Goal: Transaction & Acquisition: Obtain resource

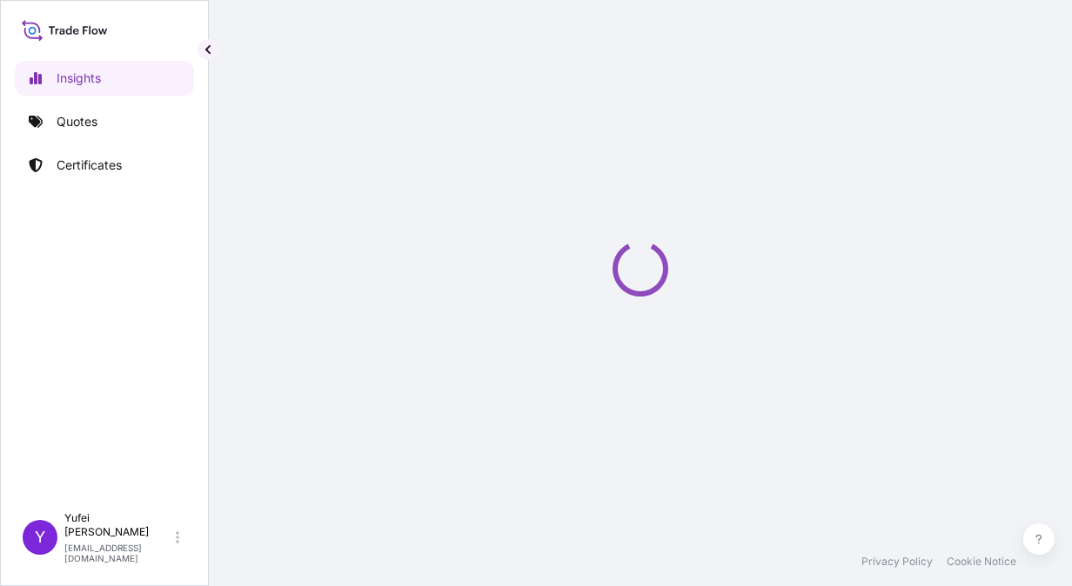
select select "2025"
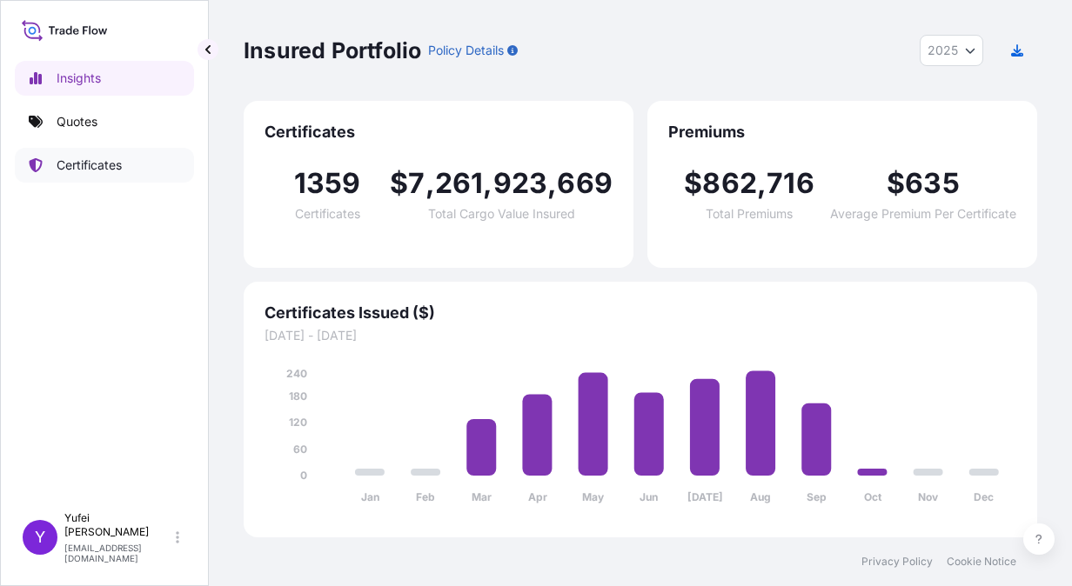
click at [98, 169] on p "Certificates" at bounding box center [89, 165] width 65 height 17
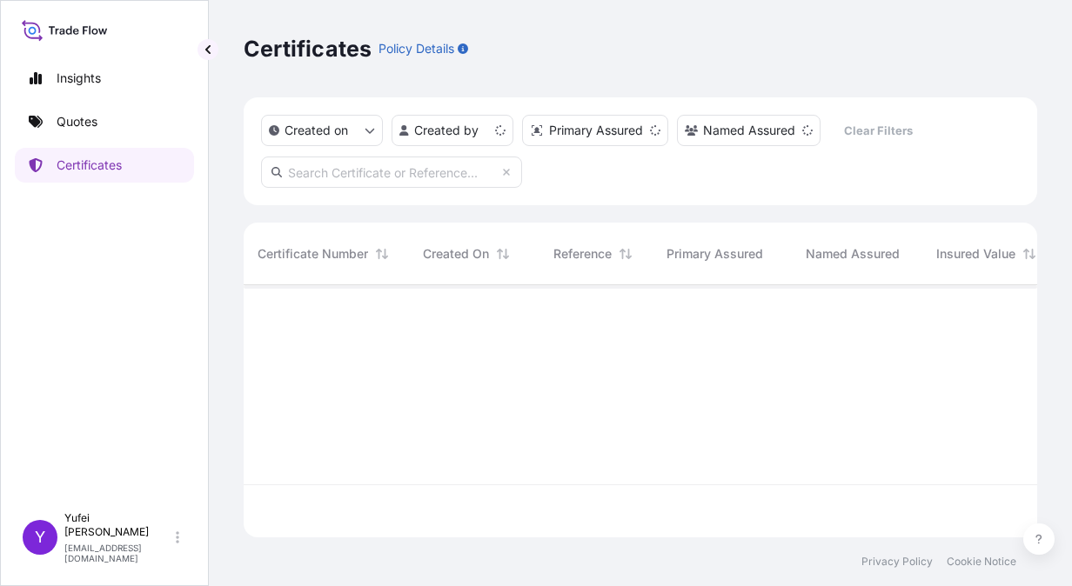
scroll to position [249, 779]
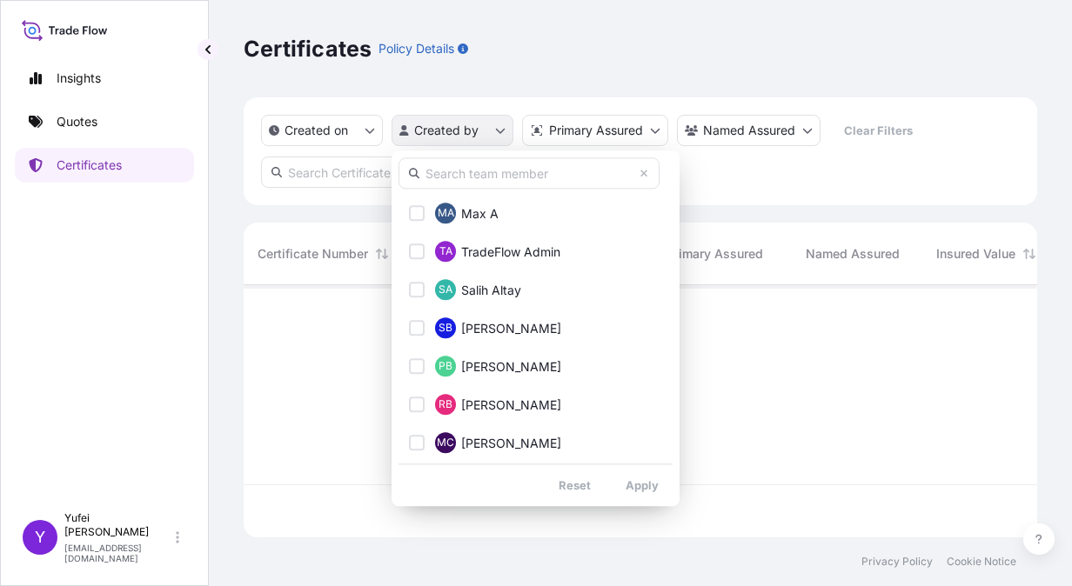
click at [487, 132] on html "Insights Quotes Certificates Y [PERSON_NAME] [PERSON_NAME][EMAIL_ADDRESS][DOMAI…" at bounding box center [536, 293] width 1072 height 586
click at [481, 177] on input "text" at bounding box center [528, 172] width 261 height 31
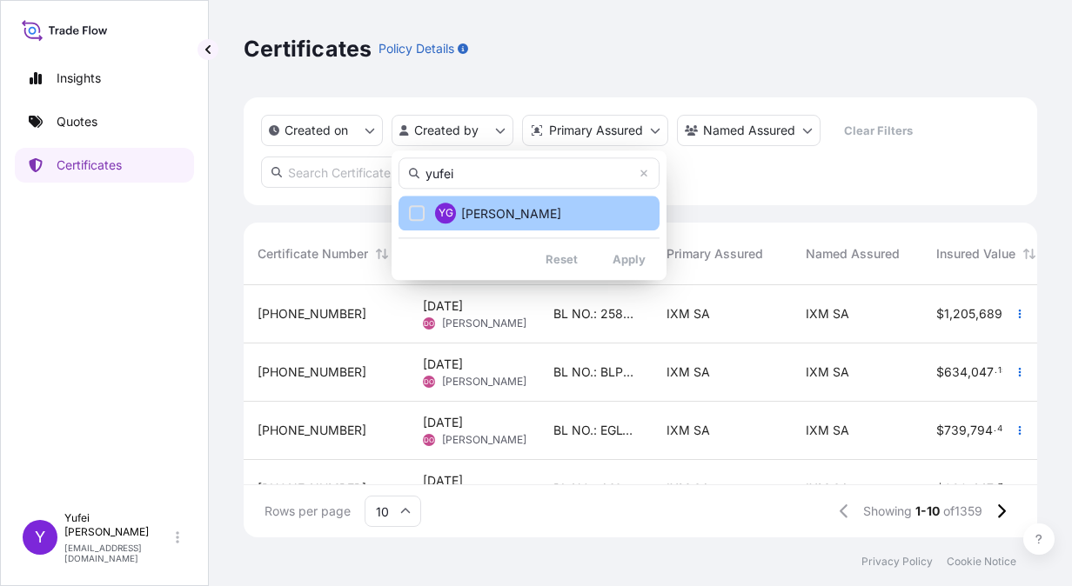
type input "yufei"
click at [515, 216] on button "YG [PERSON_NAME]" at bounding box center [528, 213] width 261 height 35
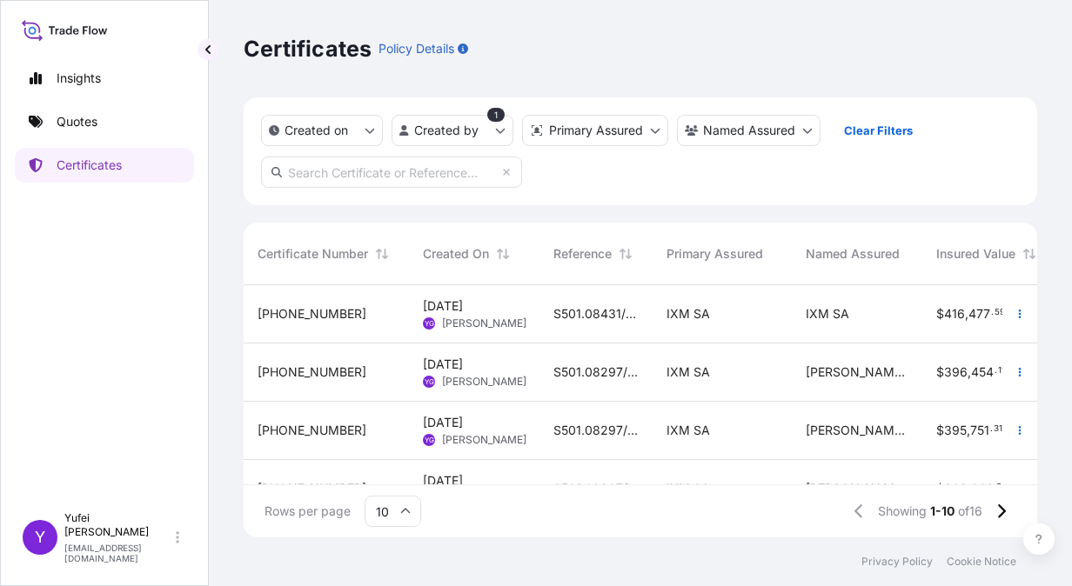
click at [546, 379] on div "S501.08297/07B" at bounding box center [595, 373] width 113 height 58
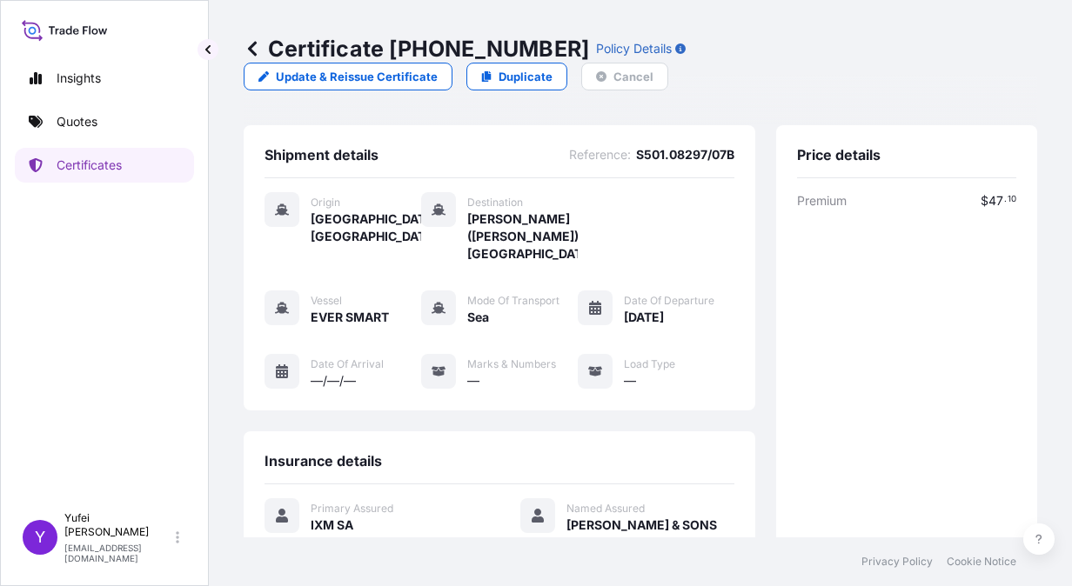
scroll to position [70, 0]
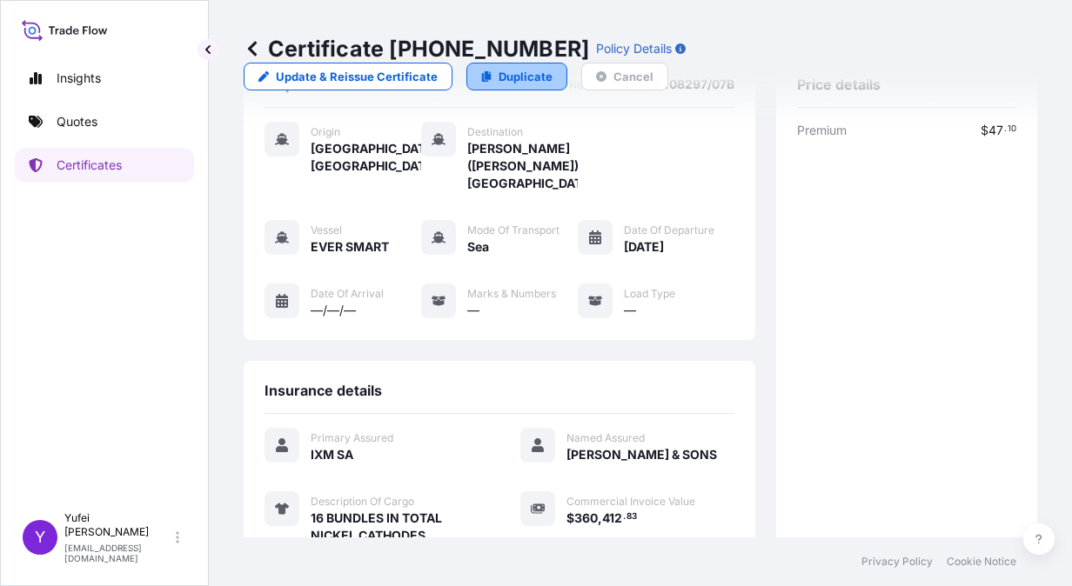
click at [502, 84] on p "Duplicate" at bounding box center [525, 76] width 54 height 17
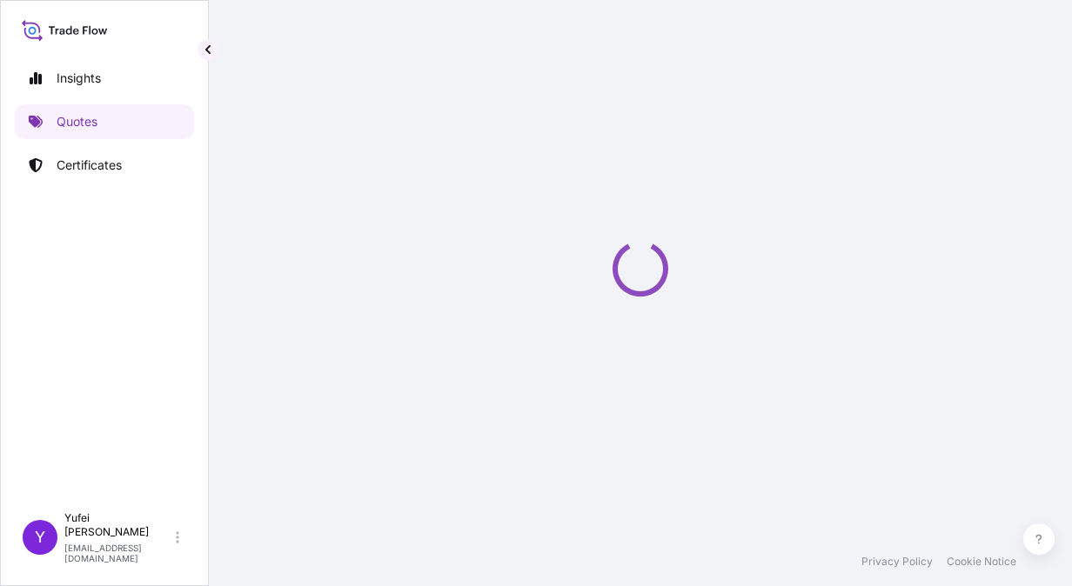
select select "Sea"
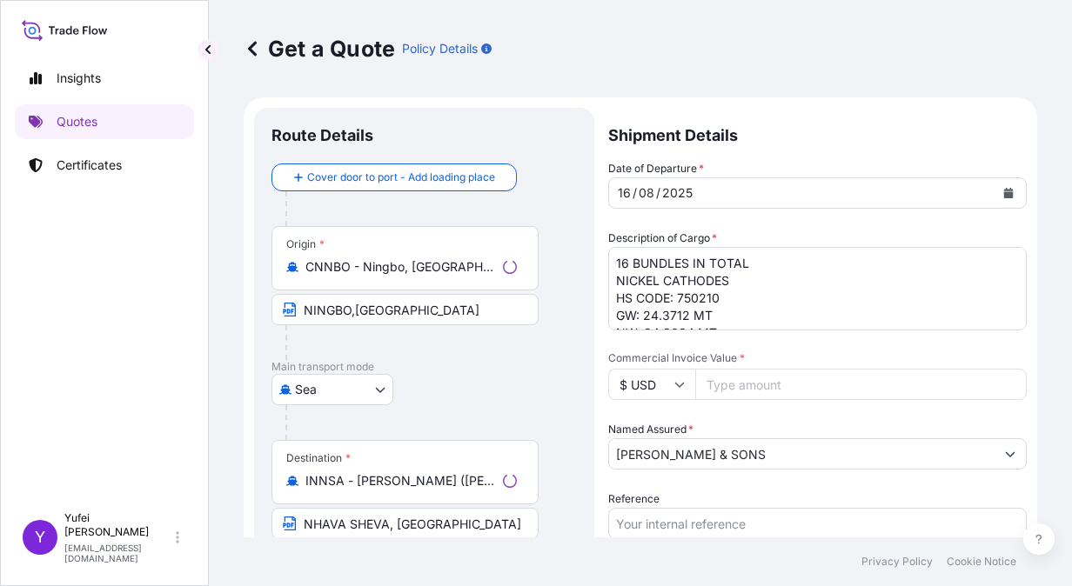
scroll to position [28, 0]
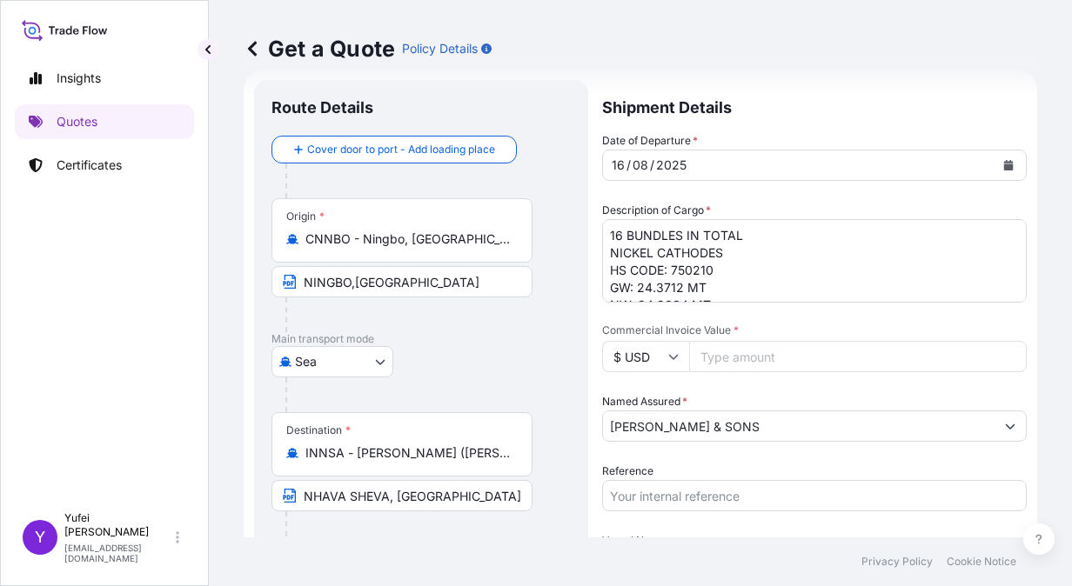
select select "31846"
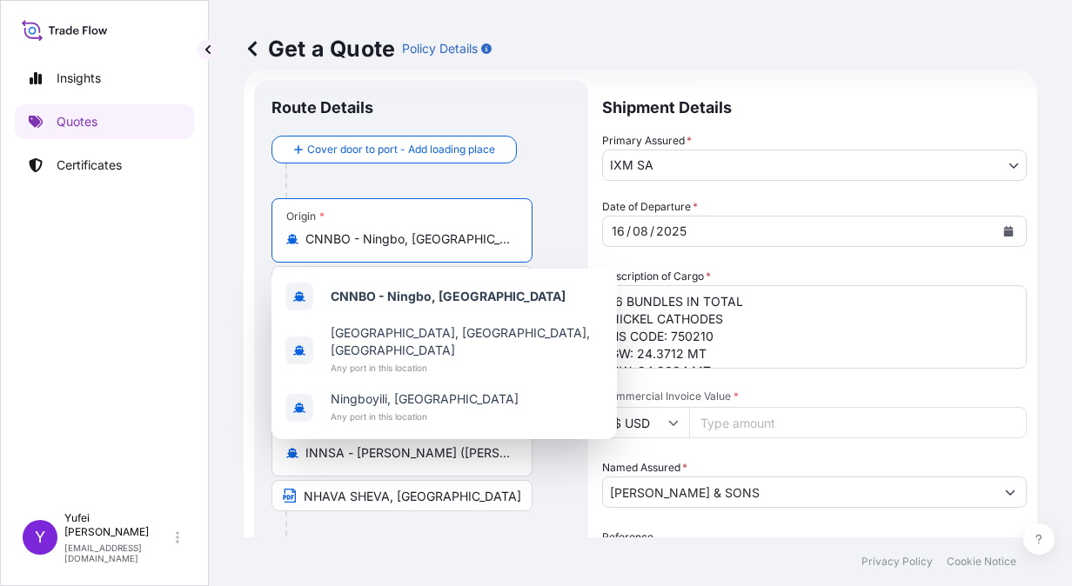
click at [398, 242] on input "CNNBO - Ningbo, [GEOGRAPHIC_DATA]" at bounding box center [407, 239] width 205 height 17
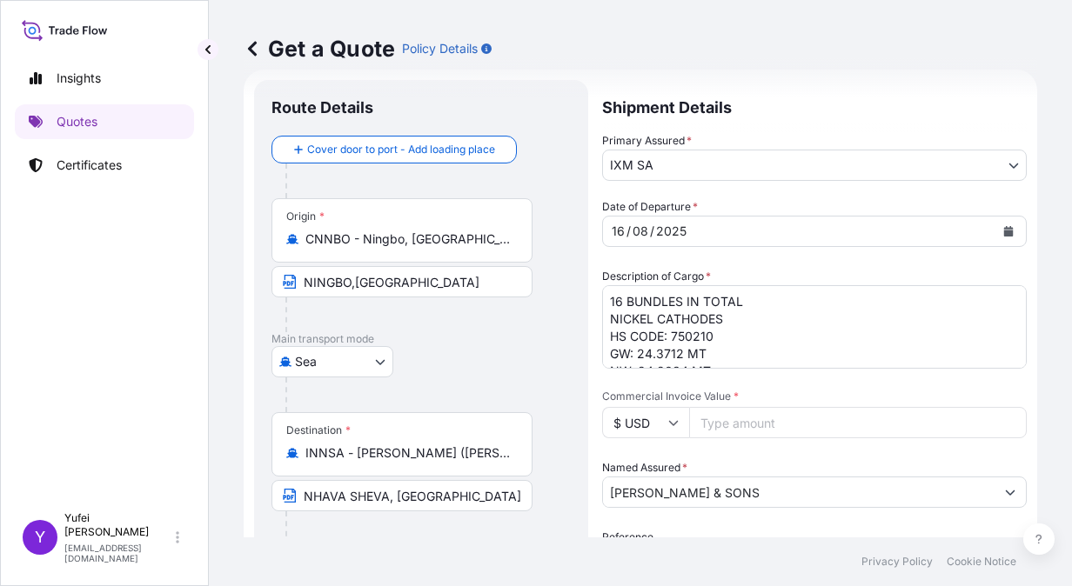
drag, startPoint x: 466, startPoint y: 247, endPoint x: 289, endPoint y: 251, distance: 177.5
click at [289, 251] on div "Origin * CNNBO - [GEOGRAPHIC_DATA], [GEOGRAPHIC_DATA]" at bounding box center [401, 230] width 261 height 64
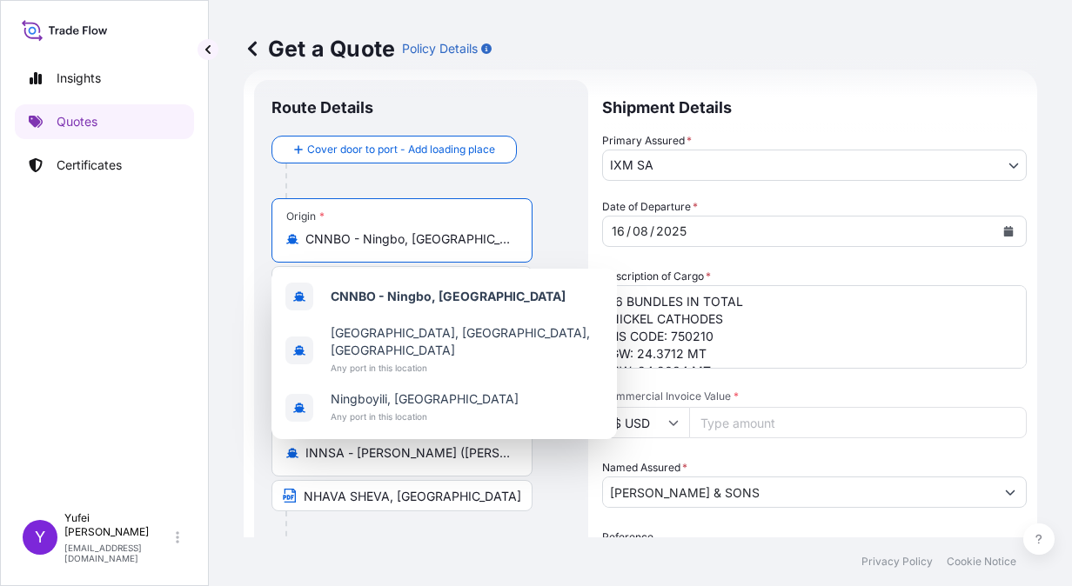
drag, startPoint x: 289, startPoint y: 251, endPoint x: 456, endPoint y: 242, distance: 167.3
click at [456, 242] on input "CNNBO - Ningbo, [GEOGRAPHIC_DATA]" at bounding box center [407, 239] width 205 height 17
click at [468, 227] on div "Origin * CNNBO - [GEOGRAPHIC_DATA], [GEOGRAPHIC_DATA]" at bounding box center [401, 230] width 261 height 64
click at [468, 231] on input "CNNBO - Ningbo, [GEOGRAPHIC_DATA]" at bounding box center [407, 239] width 205 height 17
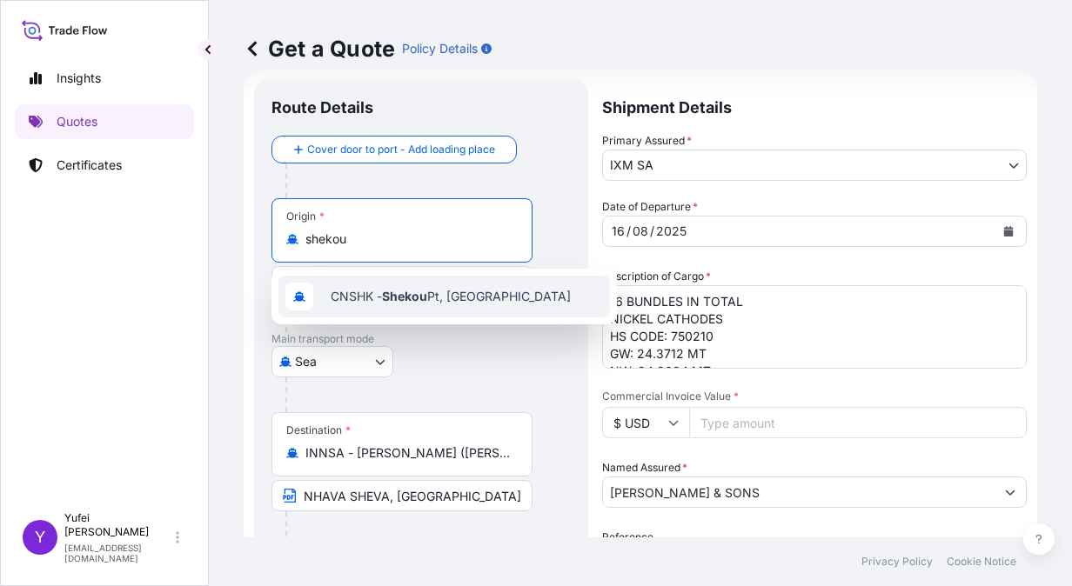
click at [437, 303] on span "CNSHK - Shekou Pt, [GEOGRAPHIC_DATA]" at bounding box center [451, 296] width 240 height 17
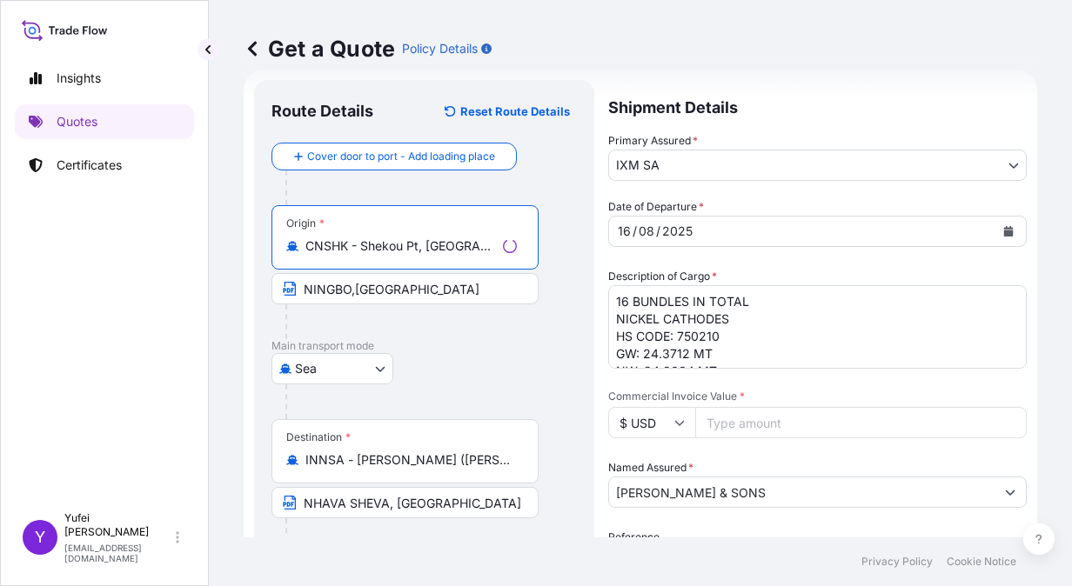
type input "CNSHK - Shekou Pt, [GEOGRAPHIC_DATA]"
click at [424, 289] on input "NINGBO,[GEOGRAPHIC_DATA]" at bounding box center [404, 288] width 267 height 31
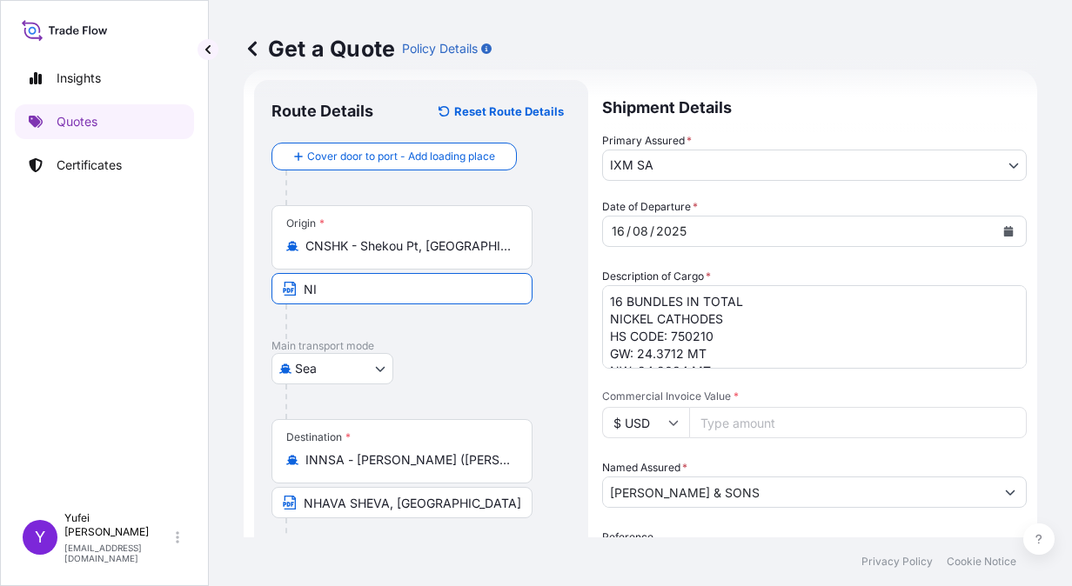
type input "N"
click at [482, 344] on p "Main transport mode" at bounding box center [420, 346] width 299 height 14
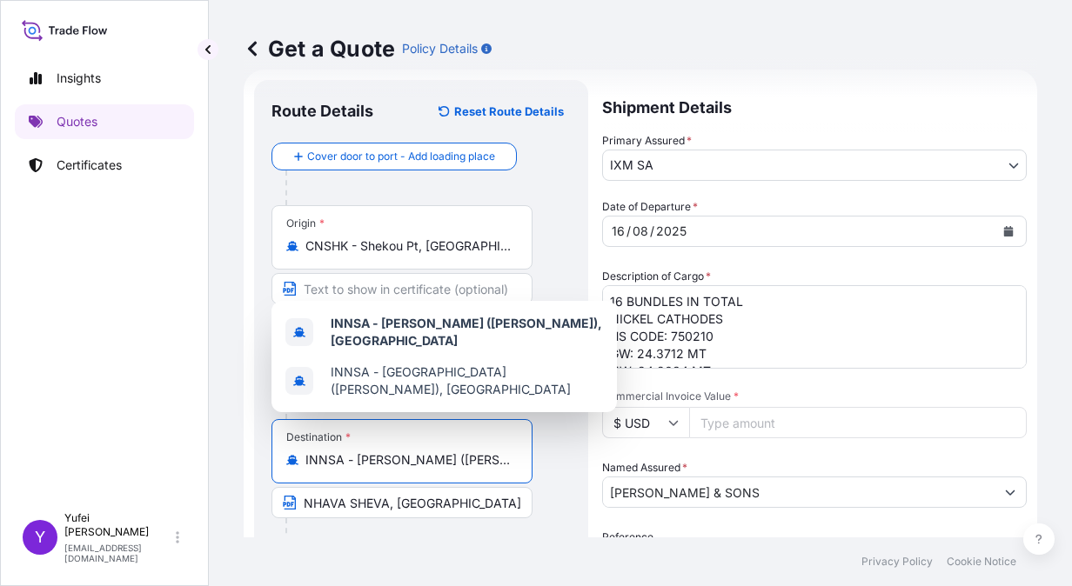
click at [412, 466] on input "INNSA - [PERSON_NAME] ([PERSON_NAME]), [GEOGRAPHIC_DATA]" at bounding box center [407, 459] width 205 height 17
click at [439, 498] on input "NHAVA SHEVA, [GEOGRAPHIC_DATA]" at bounding box center [401, 502] width 261 height 31
click at [442, 465] on input "INNSA - [PERSON_NAME] ([PERSON_NAME]), [GEOGRAPHIC_DATA]" at bounding box center [407, 459] width 205 height 17
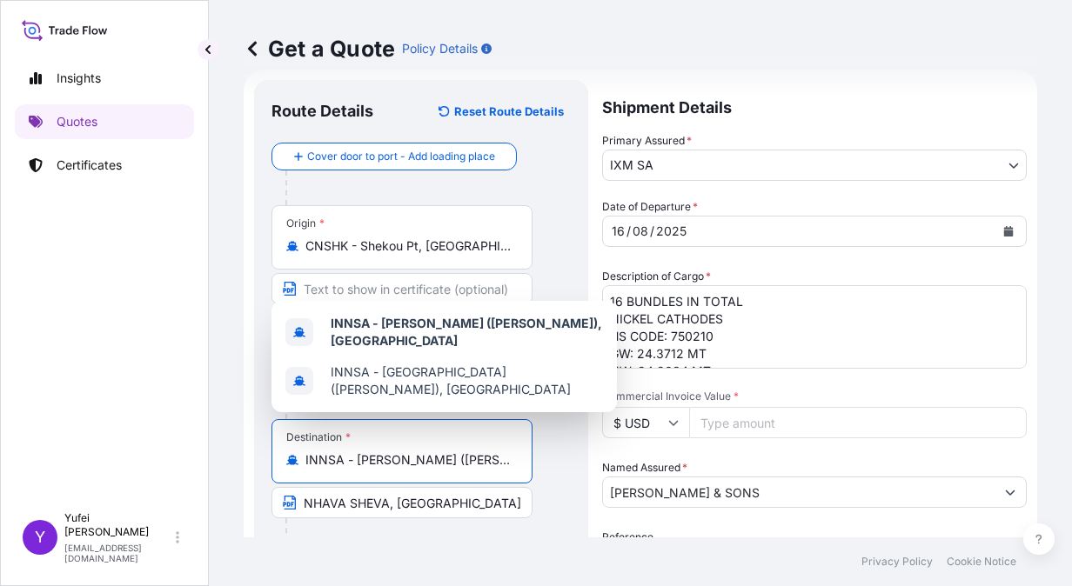
click at [442, 465] on input "INNSA - [PERSON_NAME] ([PERSON_NAME]), [GEOGRAPHIC_DATA]" at bounding box center [407, 459] width 205 height 17
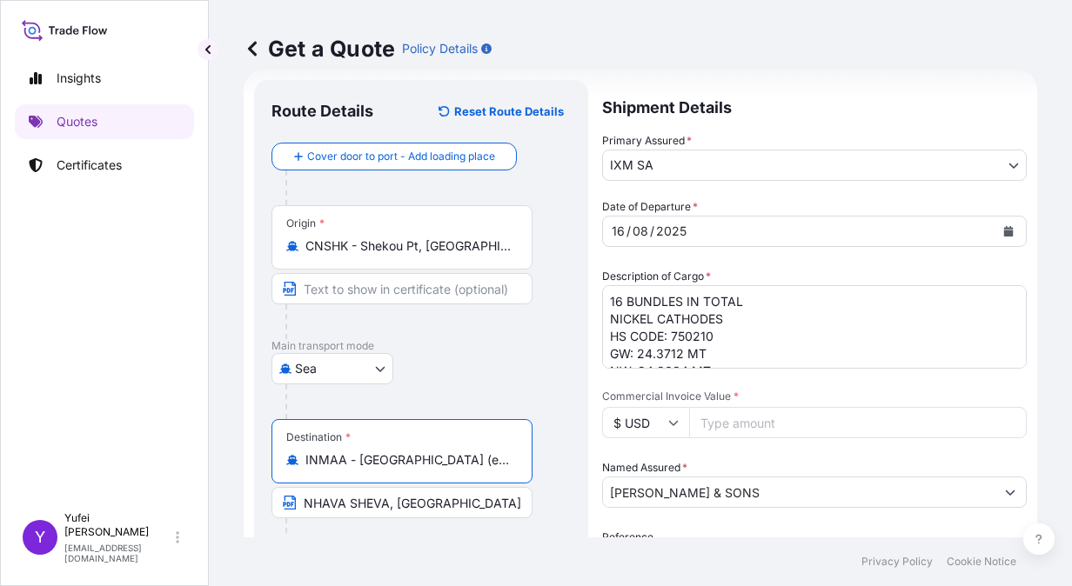
type input "INMAA - [GEOGRAPHIC_DATA] (ex [GEOGRAPHIC_DATA]), [GEOGRAPHIC_DATA]"
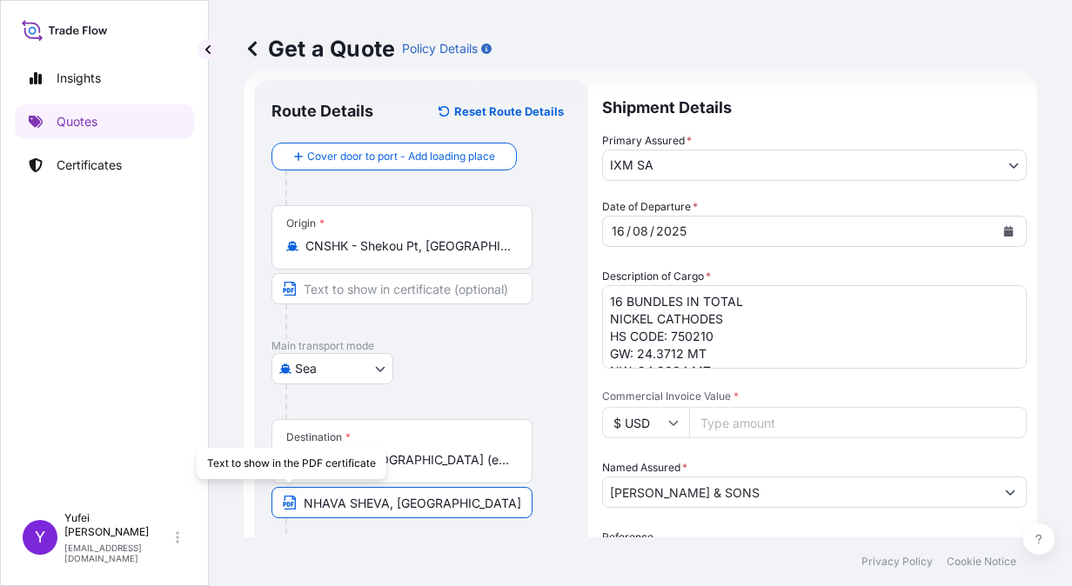
drag, startPoint x: 381, startPoint y: 498, endPoint x: 245, endPoint y: 503, distance: 135.8
click at [245, 503] on form "Route Details Reset Route Details Cover door to port - Add loading place Place …" at bounding box center [640, 463] width 793 height 787
click at [452, 498] on input "NHAVA SHEVA, [GEOGRAPHIC_DATA]" at bounding box center [401, 502] width 261 height 31
drag, startPoint x: 477, startPoint y: 505, endPoint x: 281, endPoint y: 489, distance: 196.4
click at [281, 489] on input "NHAVA SHEVA, [GEOGRAPHIC_DATA]" at bounding box center [401, 502] width 261 height 31
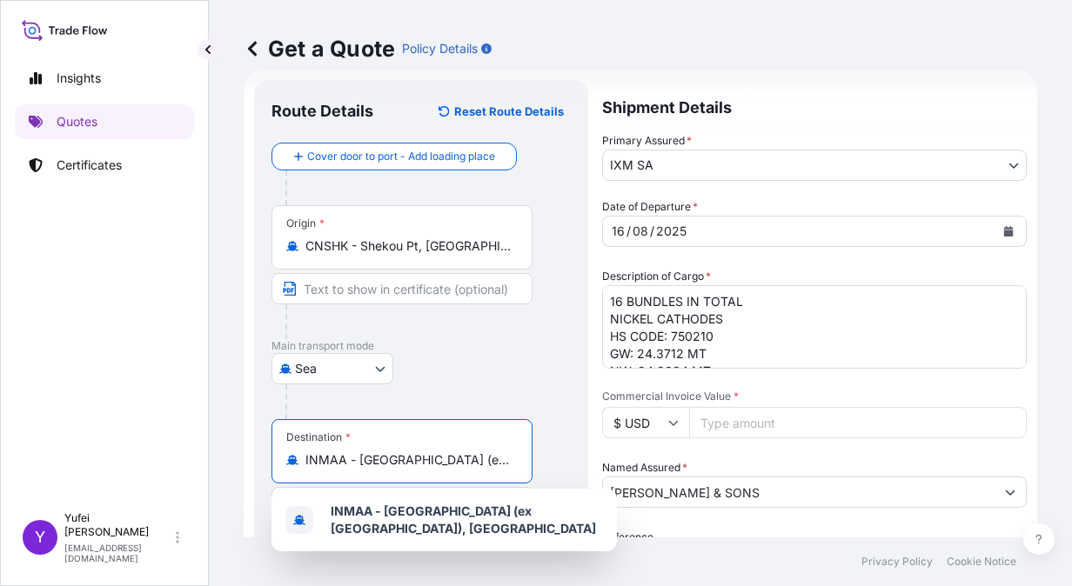
click at [411, 459] on input "INMAA - [GEOGRAPHIC_DATA] (ex [GEOGRAPHIC_DATA]), [GEOGRAPHIC_DATA]" at bounding box center [407, 459] width 205 height 17
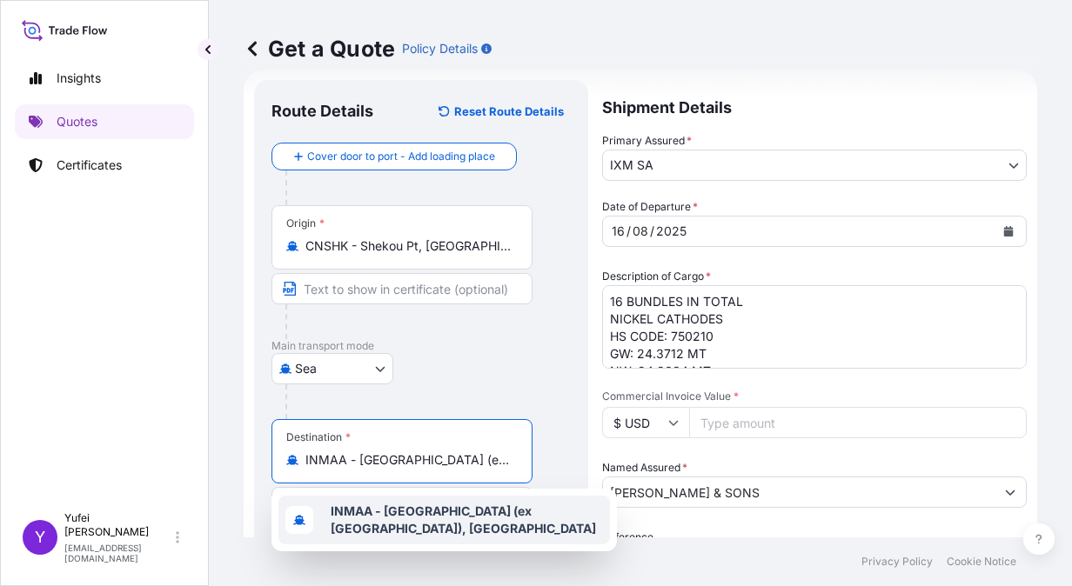
click at [485, 510] on b "INMAA - [GEOGRAPHIC_DATA] (ex [GEOGRAPHIC_DATA]), [GEOGRAPHIC_DATA]" at bounding box center [463, 520] width 265 height 32
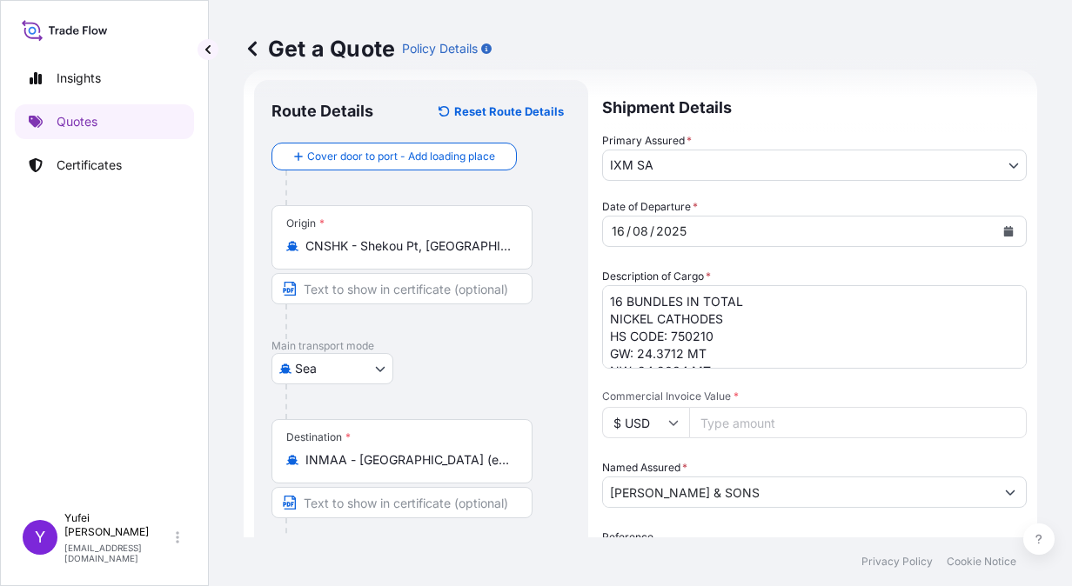
click at [542, 367] on div "Sea Air Road Mail / [GEOGRAPHIC_DATA]" at bounding box center [420, 368] width 299 height 31
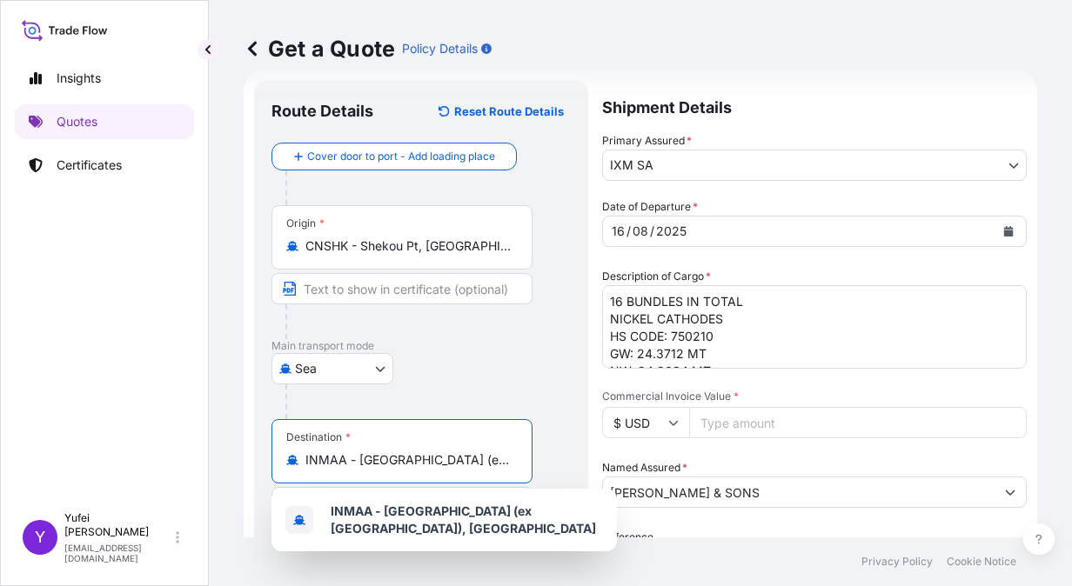
drag, startPoint x: 508, startPoint y: 458, endPoint x: 217, endPoint y: 451, distance: 290.6
click at [217, 451] on div "Get a Quote Policy Details Route Details Reset Route Details Cover door to port…" at bounding box center [640, 269] width 863 height 538
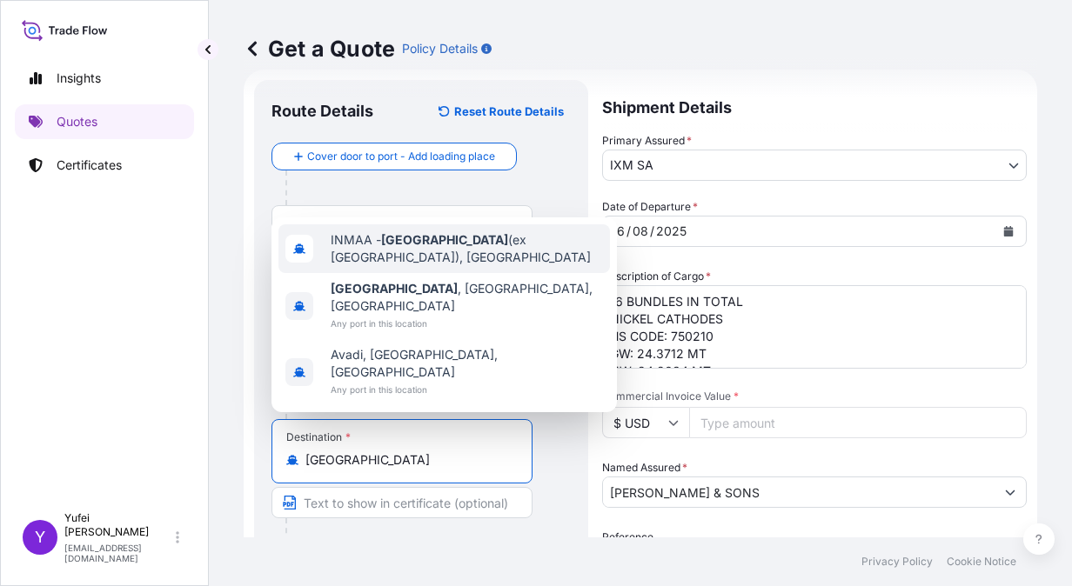
click at [431, 266] on span "INMAA - [GEOGRAPHIC_DATA] (ex [GEOGRAPHIC_DATA]), [GEOGRAPHIC_DATA]" at bounding box center [467, 248] width 272 height 35
type input "INMAA - [GEOGRAPHIC_DATA] (ex [GEOGRAPHIC_DATA]), [GEOGRAPHIC_DATA]"
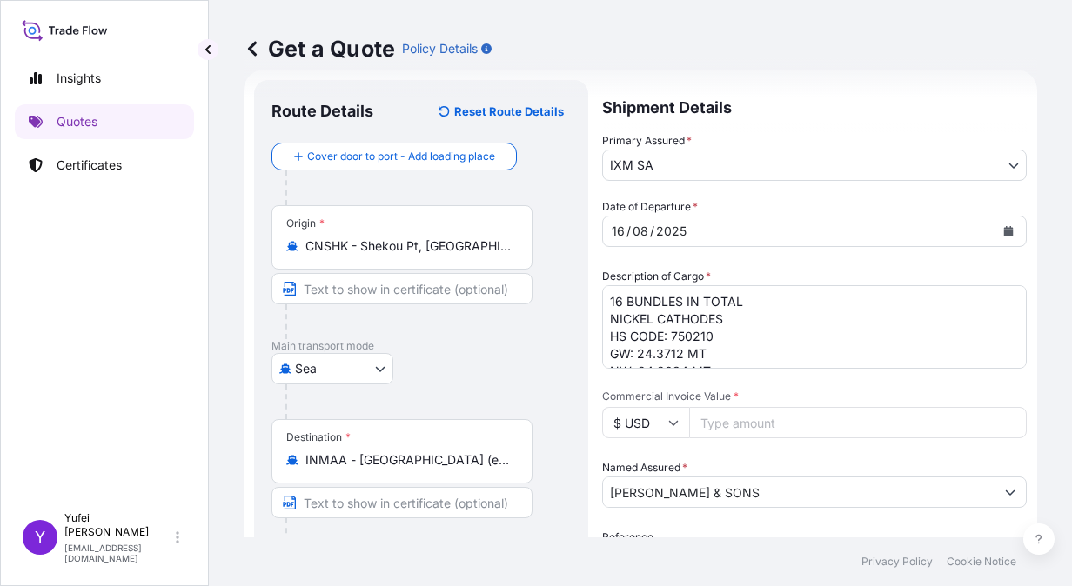
click at [484, 397] on div at bounding box center [427, 402] width 285 height 35
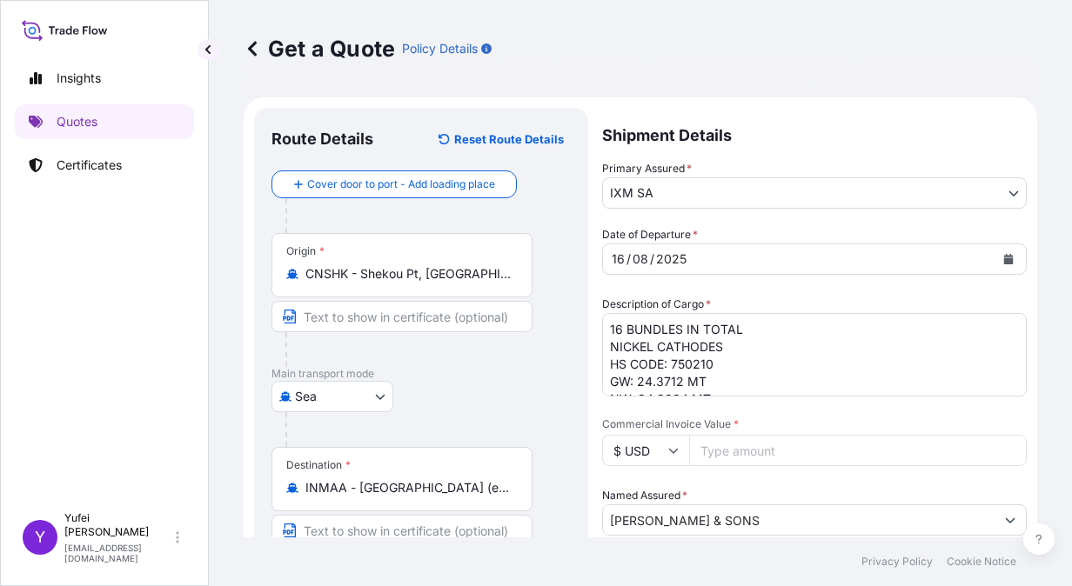
scroll to position [0, 0]
click at [689, 261] on div "[DATE]" at bounding box center [798, 259] width 391 height 31
click at [1004, 261] on icon "Calendar" at bounding box center [1009, 259] width 10 height 10
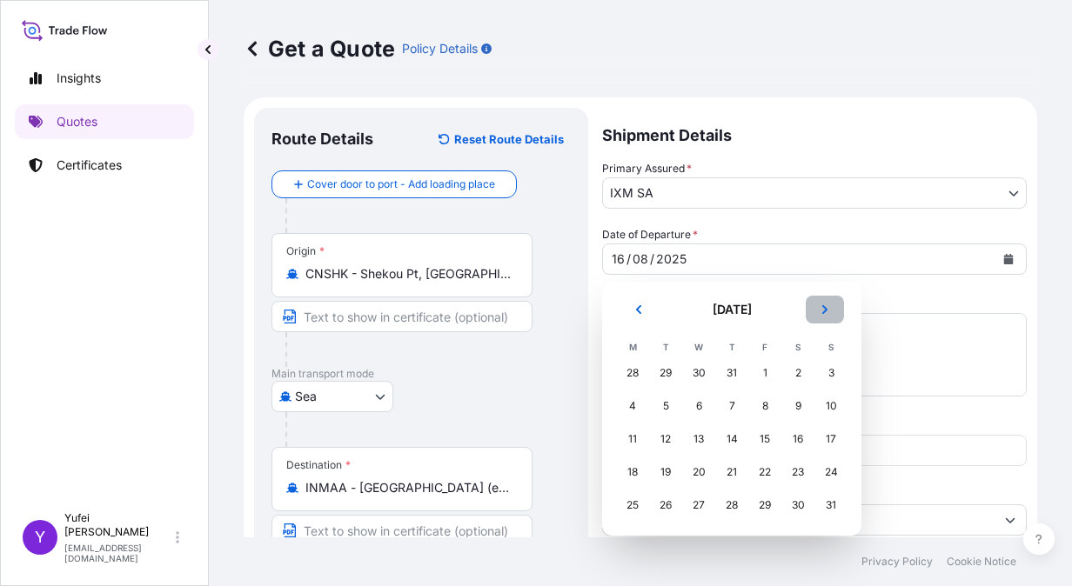
click at [824, 310] on icon "Next" at bounding box center [824, 309] width 10 height 10
click at [734, 381] on div "2" at bounding box center [731, 373] width 31 height 31
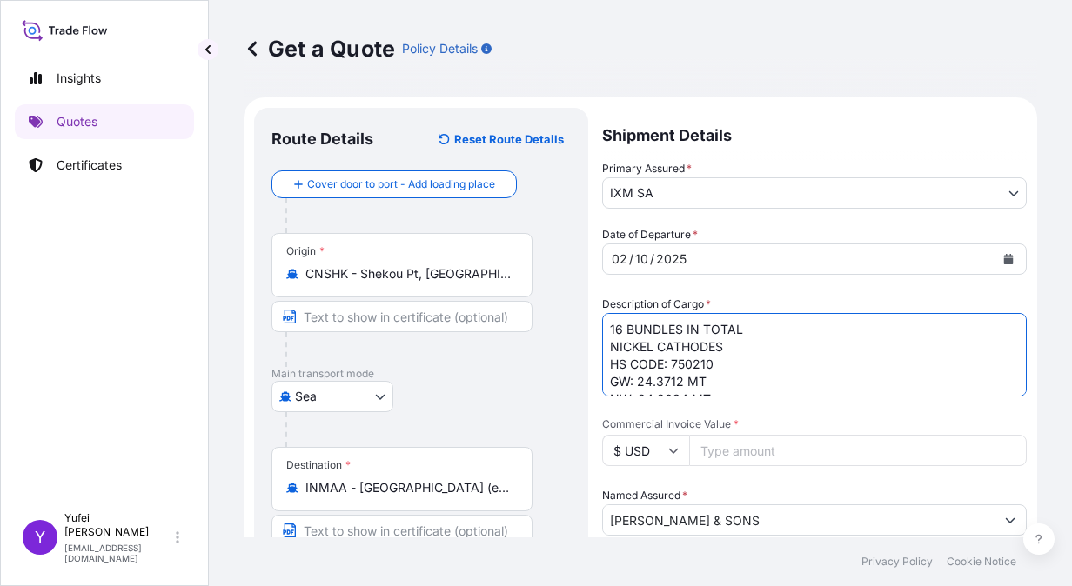
drag, startPoint x: 792, startPoint y: 378, endPoint x: 576, endPoint y: 325, distance: 222.0
click at [576, 325] on form "Route Details Reset Route Details Cover door to port - Add loading place Place …" at bounding box center [640, 490] width 793 height 787
paste textarea "NICKEL CATHODES HS CODE: 750210 COUNTRY OF ORIGIN: [GEOGRAPHIC_DATA] BUNDLES: 1…"
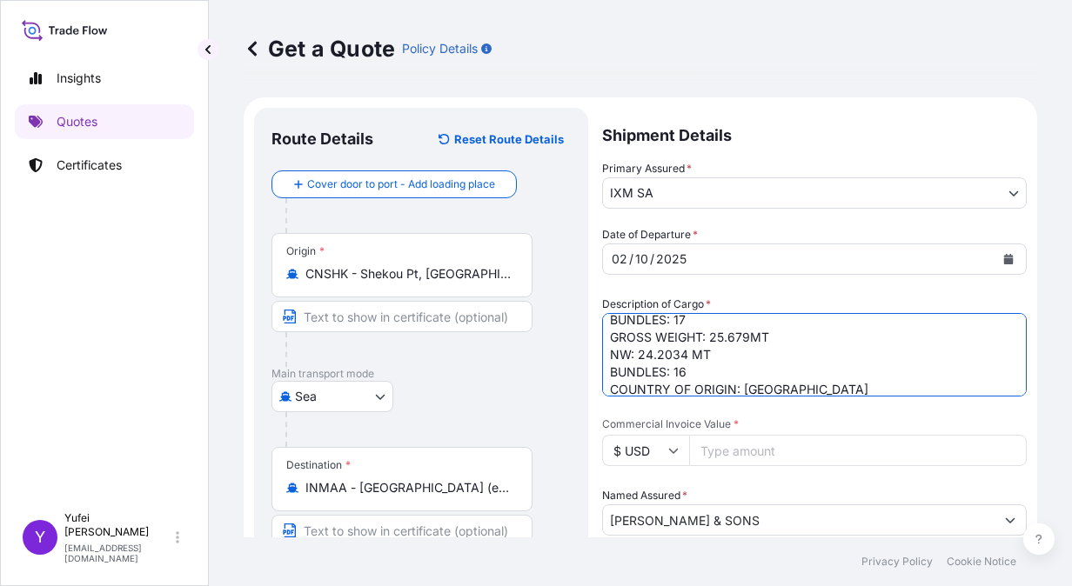
scroll to position [77, 0]
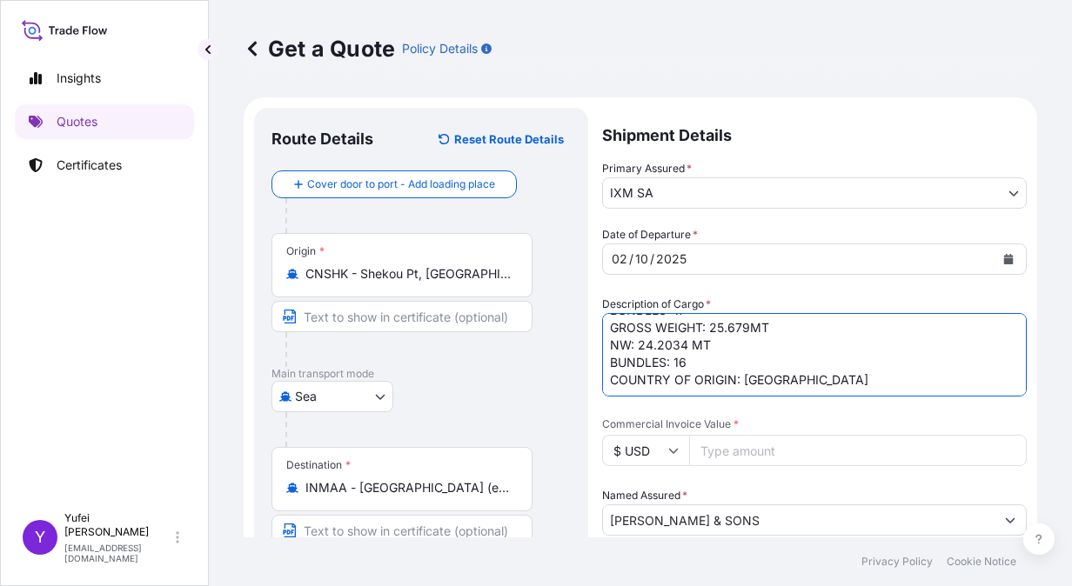
drag, startPoint x: 794, startPoint y: 391, endPoint x: 592, endPoint y: 344, distance: 208.3
click at [592, 344] on form "Route Details Reset Route Details Cover door to port - Add loading place Place …" at bounding box center [640, 490] width 793 height 787
paste textarea "NET WEIGHT: 25.5316MT"
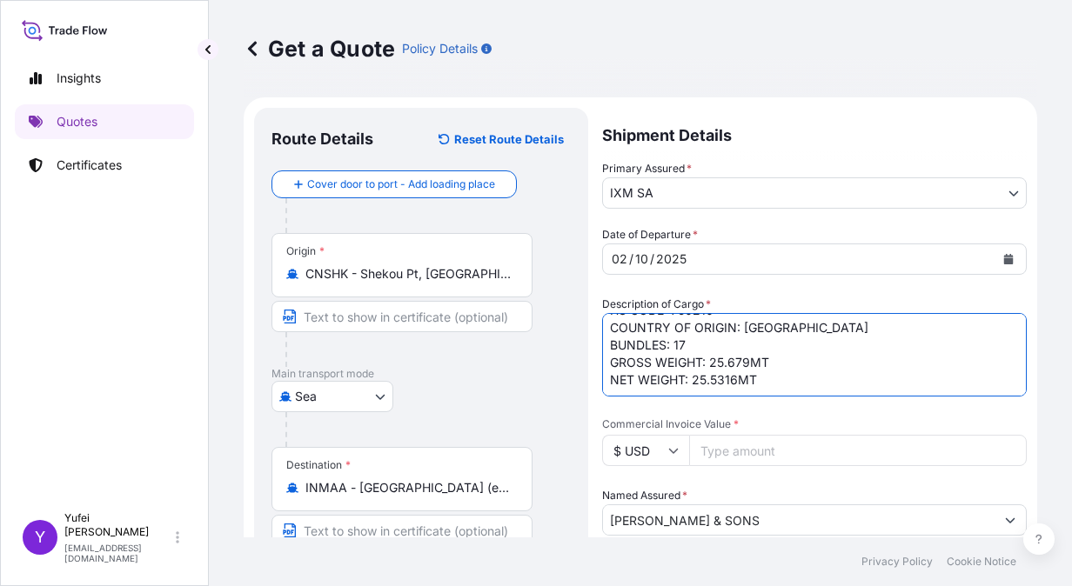
click at [682, 380] on textarea "16 BUNDLES IN TOTAL NICKEL CATHODES HS CODE: 750210 GW: 24.3712 MT NW: 24.2034 …" at bounding box center [814, 355] width 425 height 84
type textarea "NICKEL CATHODES HS CODE: 750210 COUNTRY OF ORIGIN: [GEOGRAPHIC_DATA] BUNDLES: 1…"
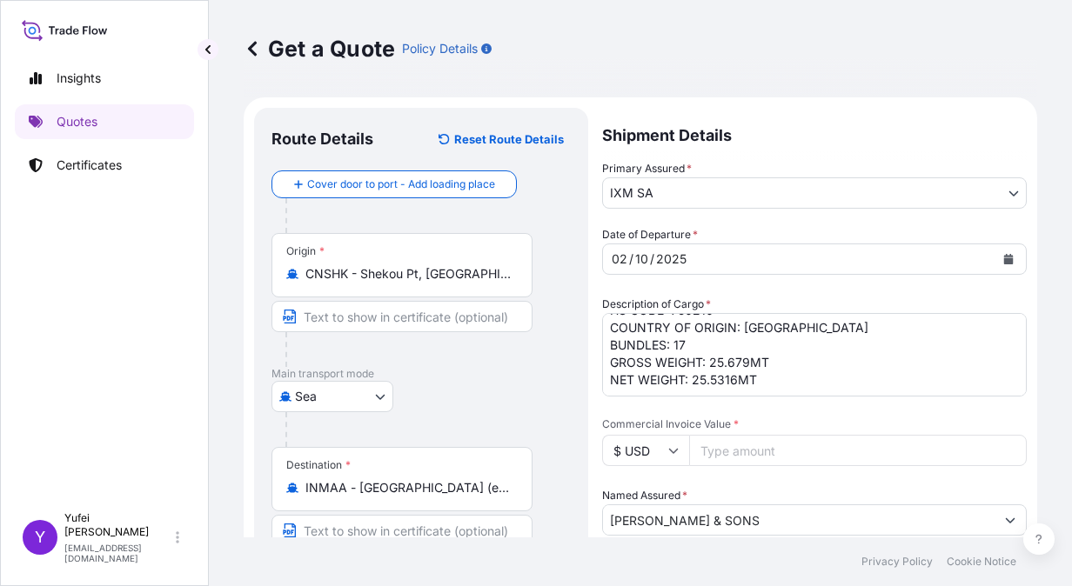
click at [762, 445] on input "Commercial Invoice Value *" at bounding box center [858, 450] width 338 height 31
paste input "387569.69"
type input "387569.69"
click at [835, 416] on div "Date of Departure * [DATE] Cargo Category * Metals of every type and descriptio…" at bounding box center [814, 485] width 425 height 518
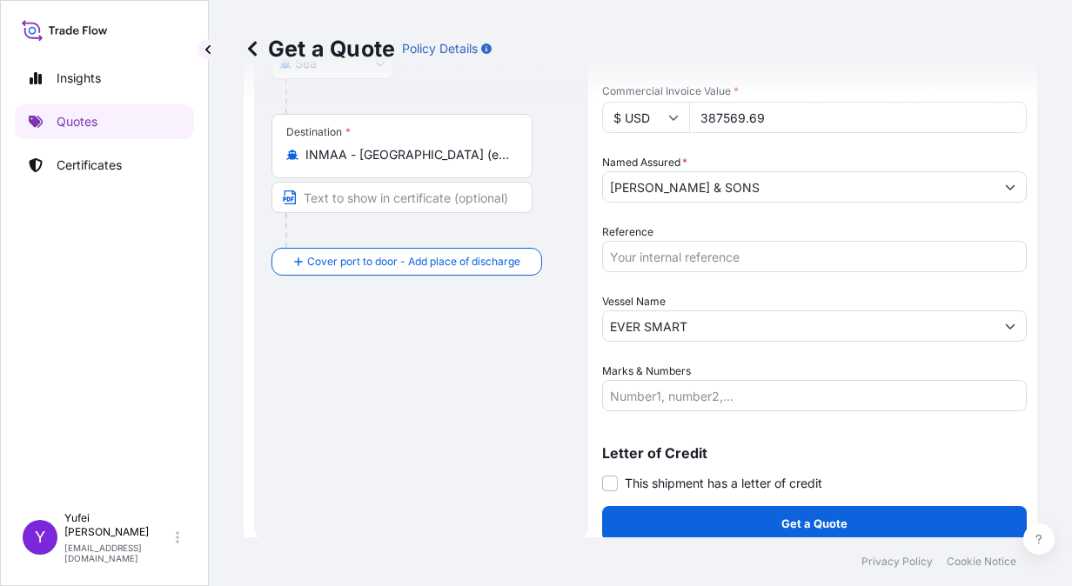
scroll to position [335, 0]
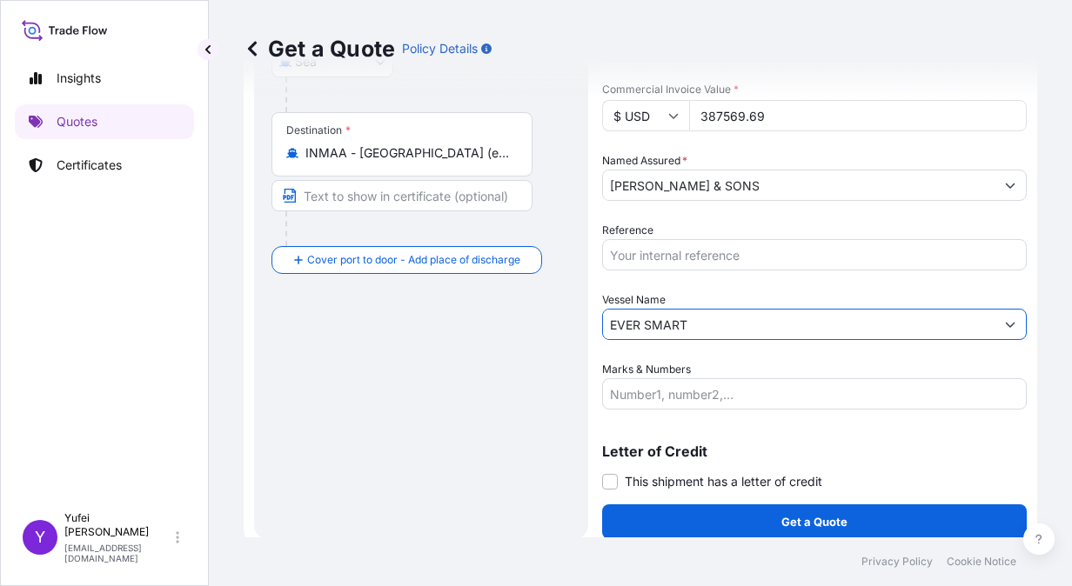
drag, startPoint x: 723, startPoint y: 324, endPoint x: 579, endPoint y: 324, distance: 143.5
click at [579, 324] on form "Route Details Reset Route Details Cover door to port - Add loading place Place …" at bounding box center [640, 156] width 793 height 787
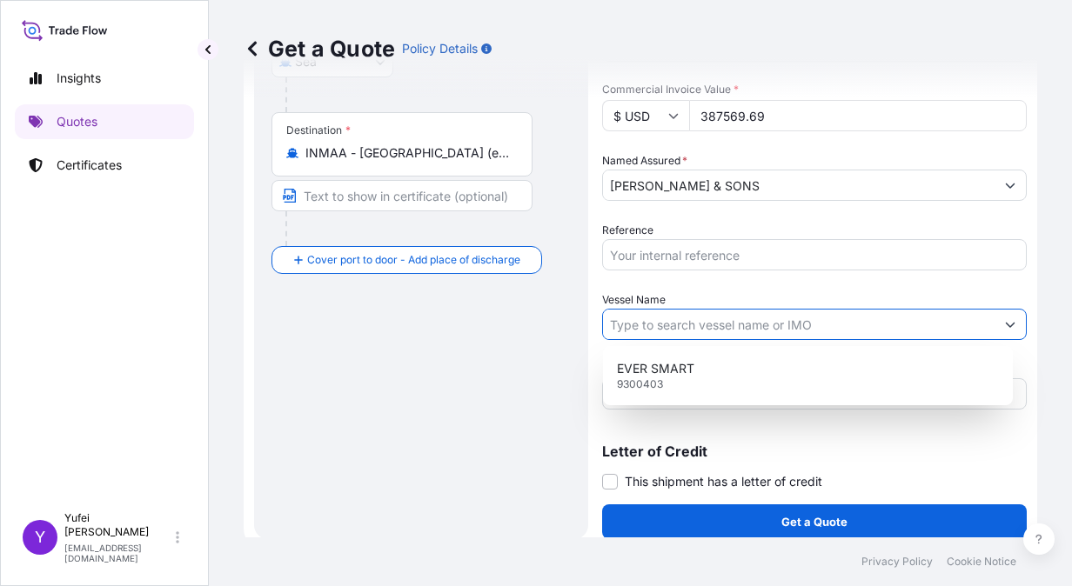
click at [793, 292] on div "Vessel Name" at bounding box center [814, 315] width 425 height 49
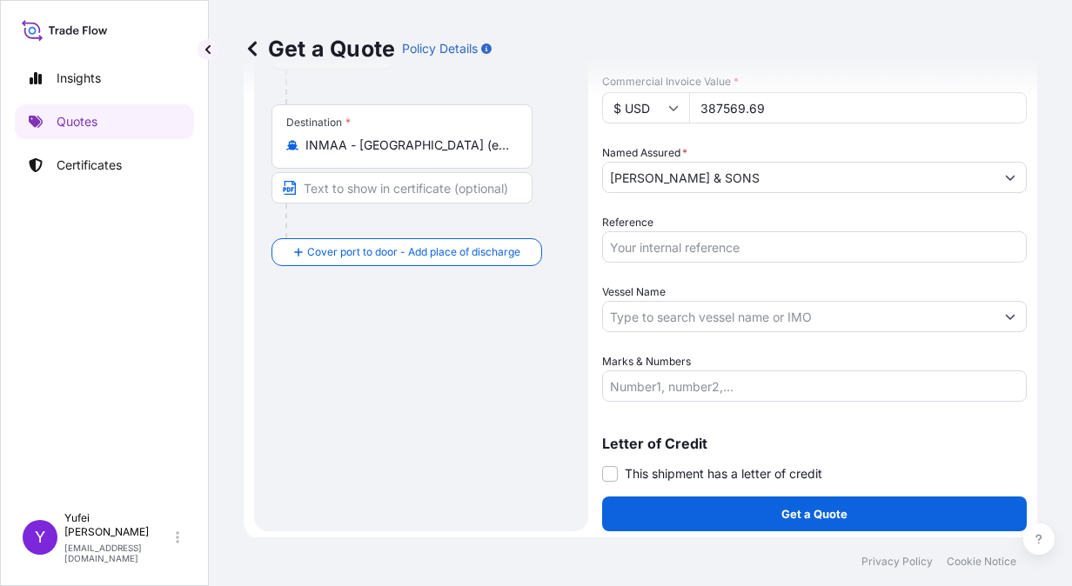
scroll to position [346, 0]
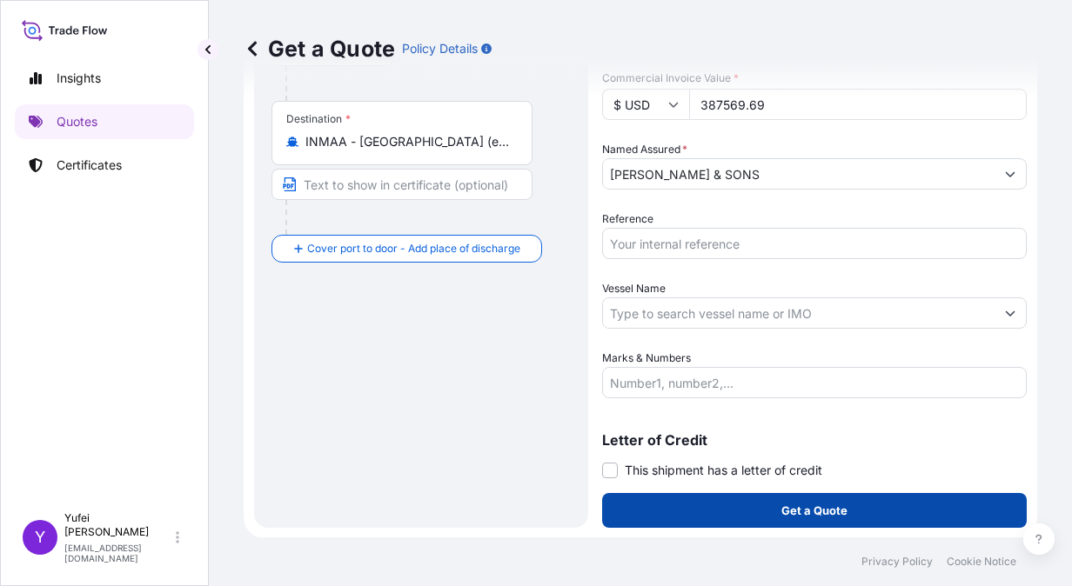
click at [692, 502] on button "Get a Quote" at bounding box center [814, 510] width 425 height 35
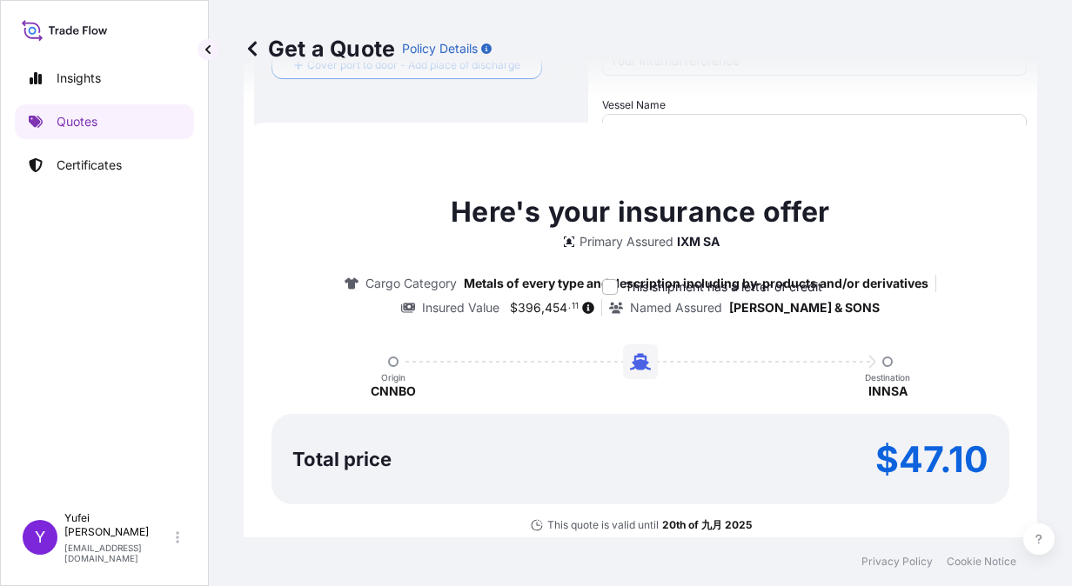
scroll to position [565, 0]
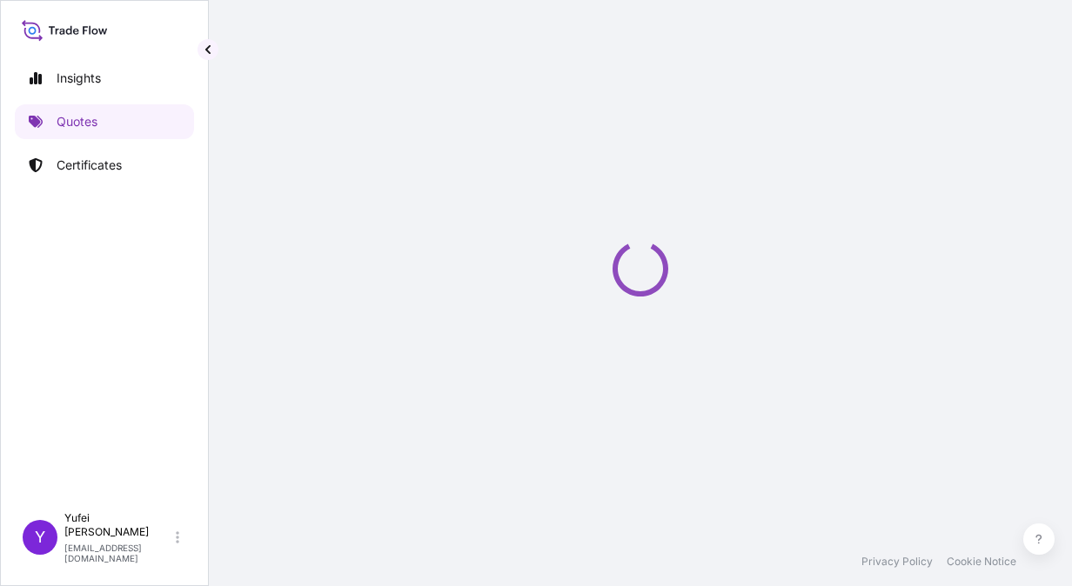
click at [64, 407] on div "Insights Quotes Certificates" at bounding box center [104, 274] width 179 height 458
select select "Sea"
select select "31846"
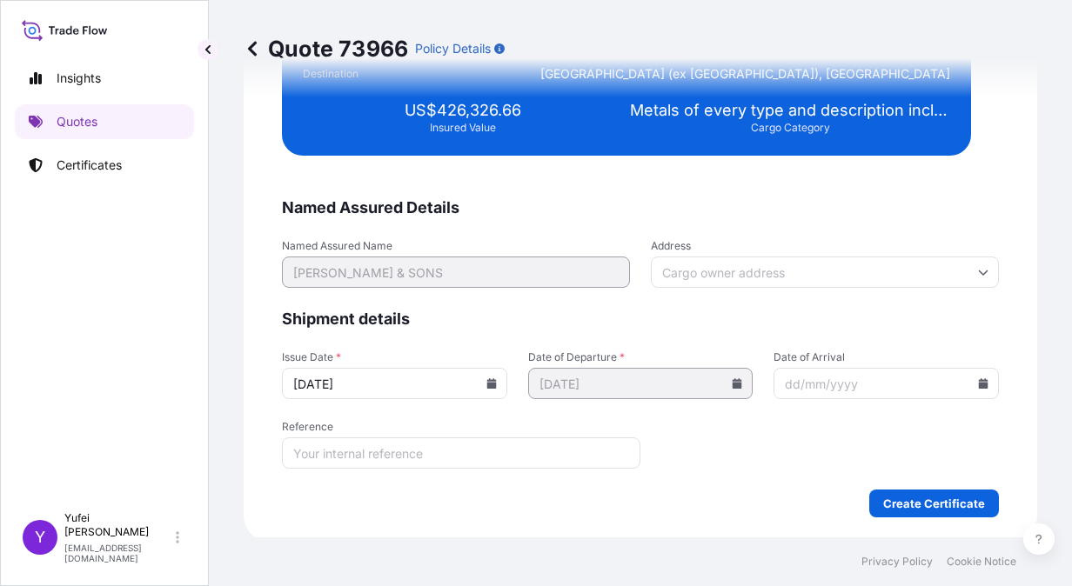
scroll to position [3162, 0]
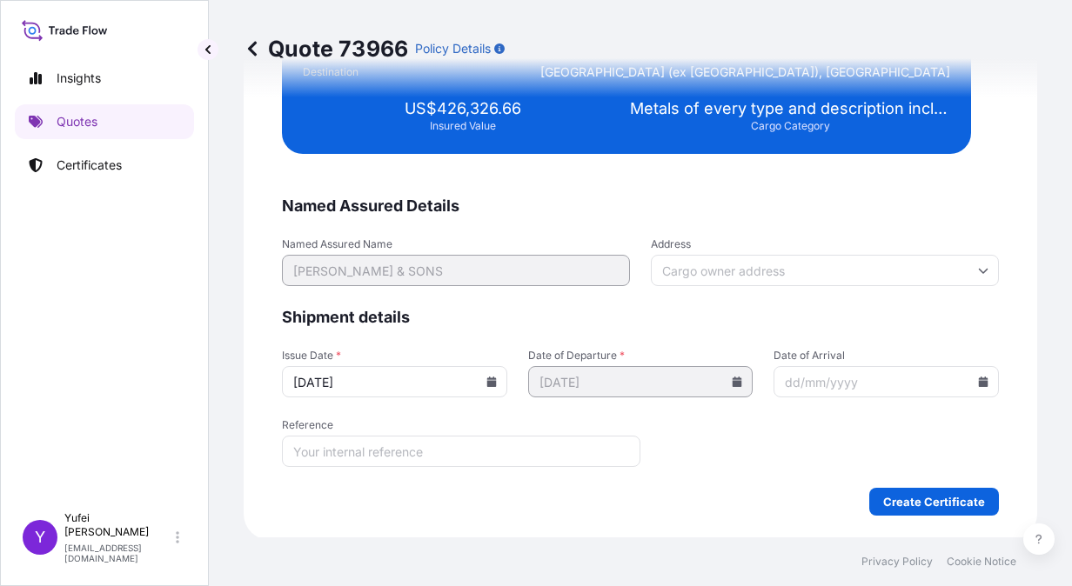
click at [489, 381] on icon at bounding box center [491, 382] width 10 height 10
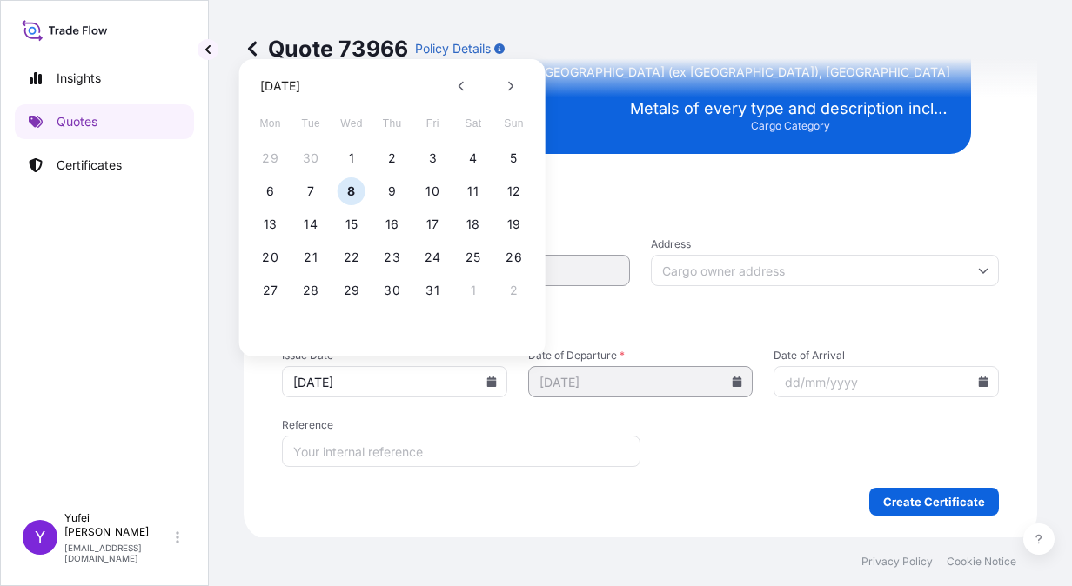
click at [520, 411] on form "Named Assured Details Named Assured Name [PERSON_NAME] & SONS Address Shipment …" at bounding box center [640, 356] width 717 height 320
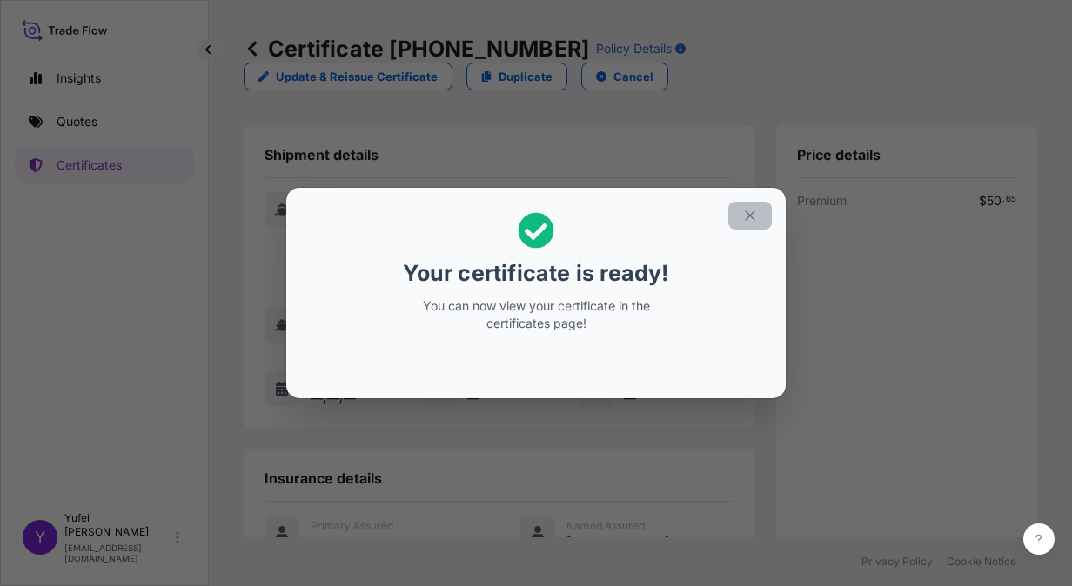
click at [755, 219] on icon "button" at bounding box center [750, 216] width 16 height 16
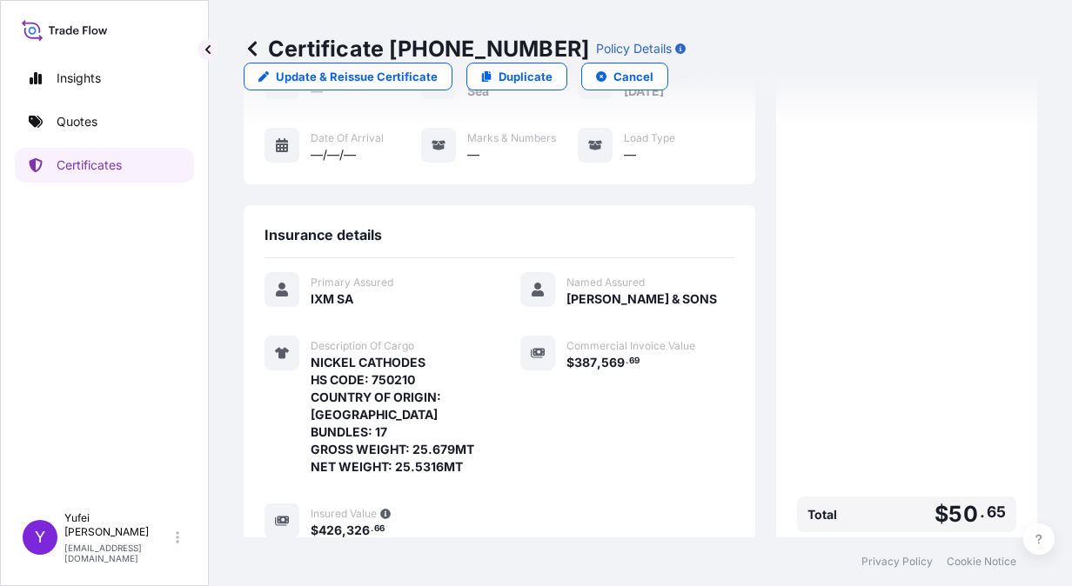
scroll to position [411, 0]
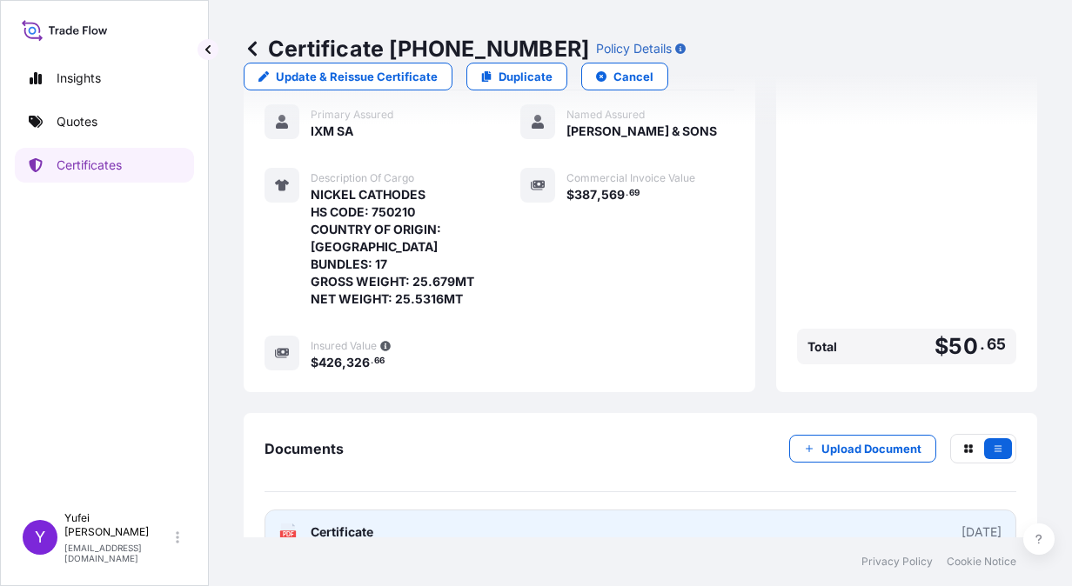
click at [856, 510] on link "PDF Certificate [DATE]" at bounding box center [640, 532] width 752 height 45
